Goal: Transaction & Acquisition: Book appointment/travel/reservation

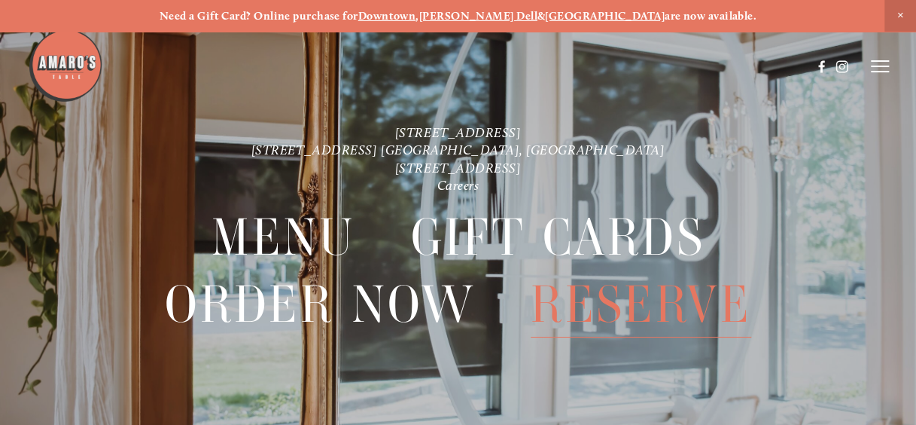
click at [575, 312] on span "Reserve" at bounding box center [641, 304] width 221 height 66
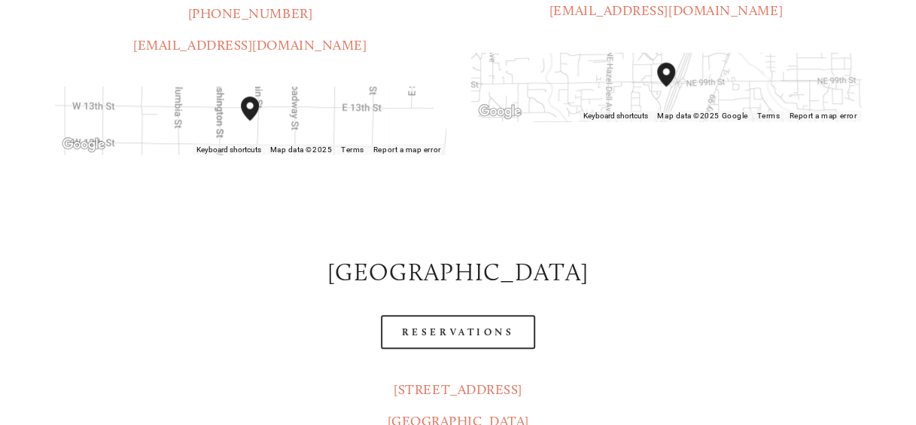
scroll to position [540, 0]
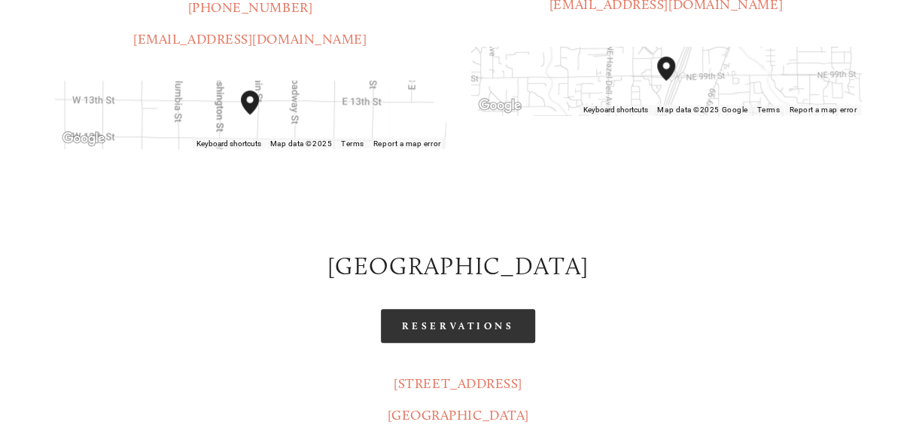
click at [470, 309] on link "Reservations" at bounding box center [458, 326] width 155 height 34
